Goal: Understand process/instructions: Learn about a topic

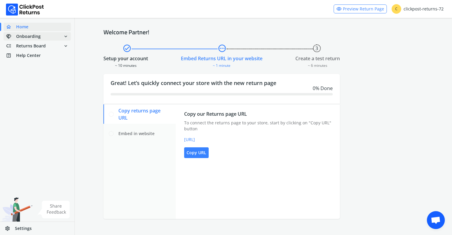
click at [31, 39] on span "handshake Onboarding" at bounding box center [23, 36] width 35 height 8
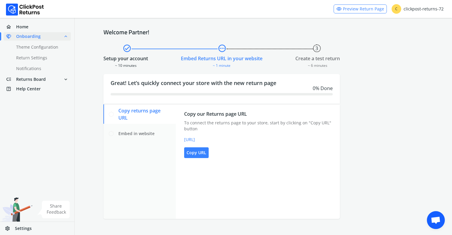
click at [28, 63] on div "home Home handshake Onboarding expand_less done Theme Configuration done Return…" at bounding box center [37, 58] width 74 height 73
click at [26, 68] on link "done Notifications" at bounding box center [41, 69] width 74 height 8
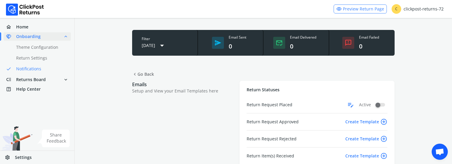
click at [382, 103] on label at bounding box center [380, 105] width 9 height 4
click at [378, 105] on label at bounding box center [380, 105] width 9 height 4
